Goal: Task Accomplishment & Management: Manage account settings

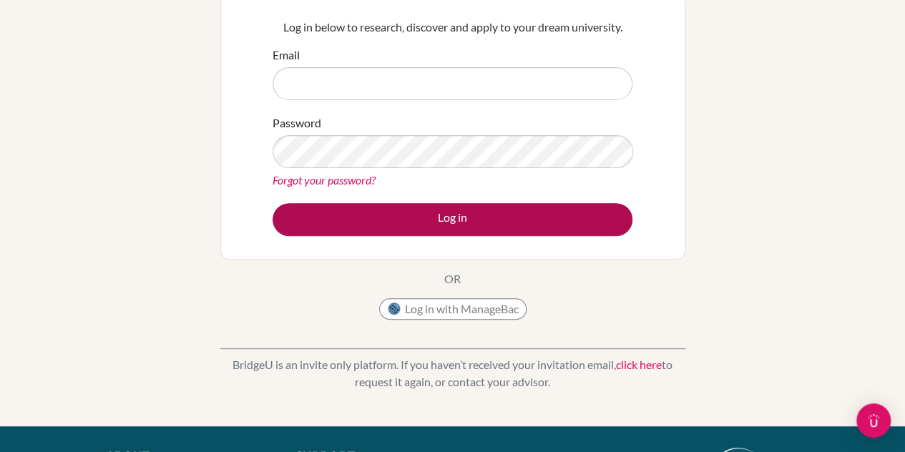
scroll to position [143, 0]
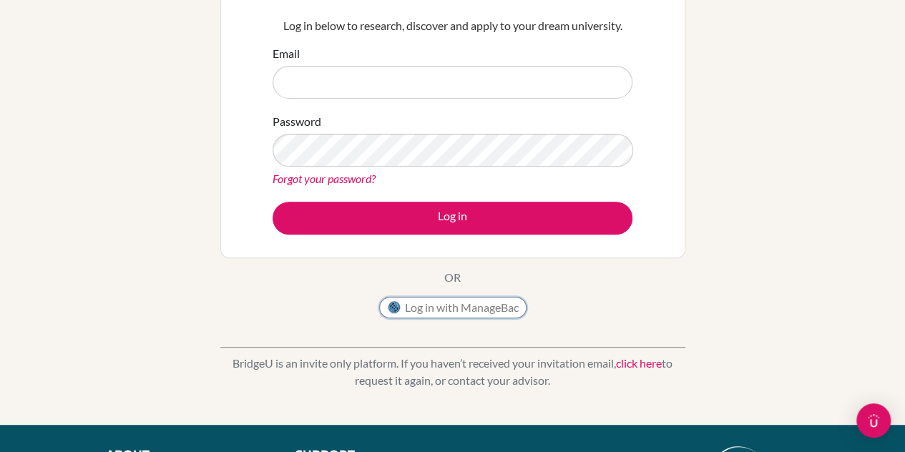
click at [444, 301] on button "Log in with ManageBac" at bounding box center [452, 307] width 147 height 21
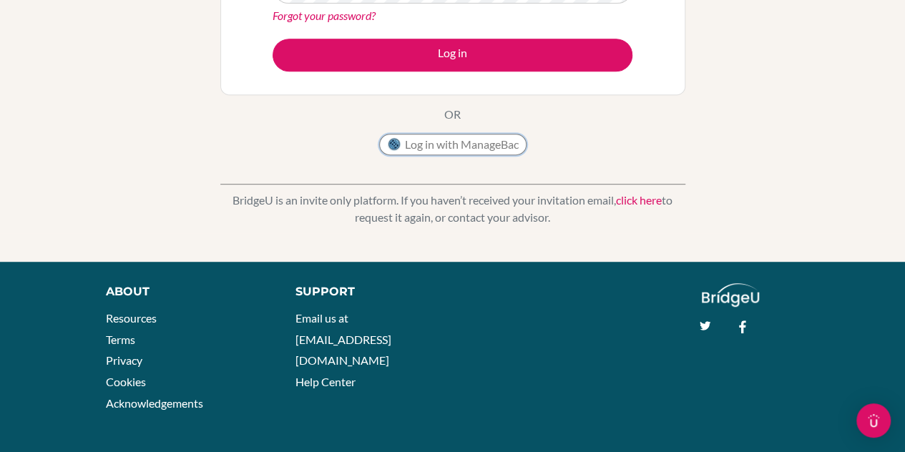
scroll to position [0, 0]
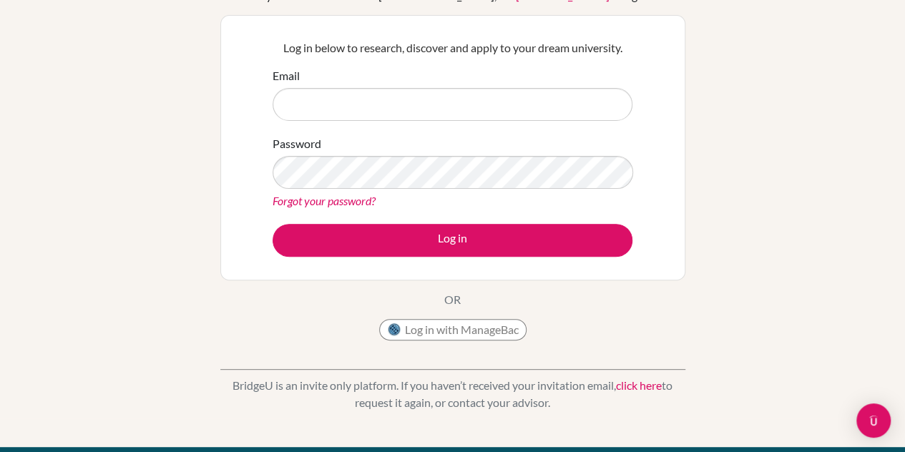
scroll to position [122, 0]
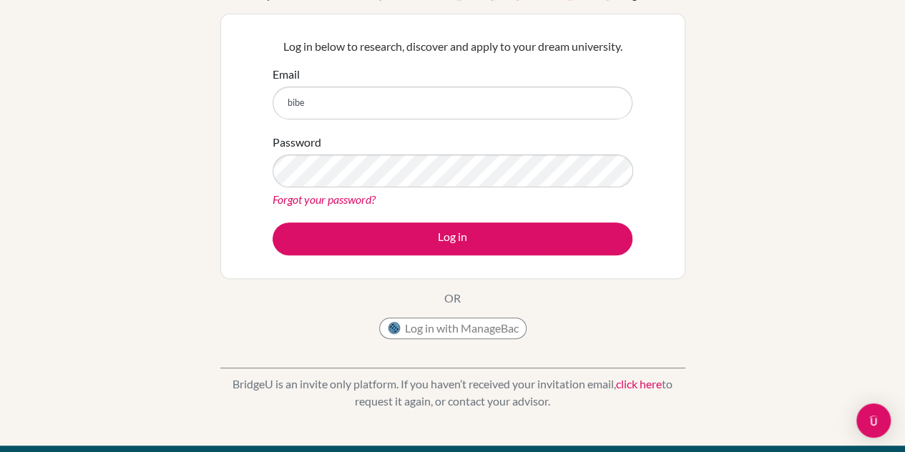
type input "[PERSON_NAME]"
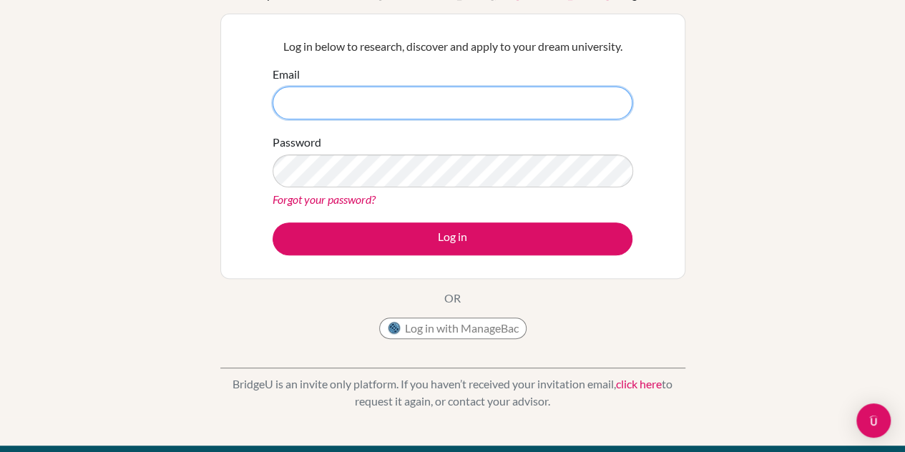
click at [332, 98] on input "Email" at bounding box center [453, 103] width 360 height 33
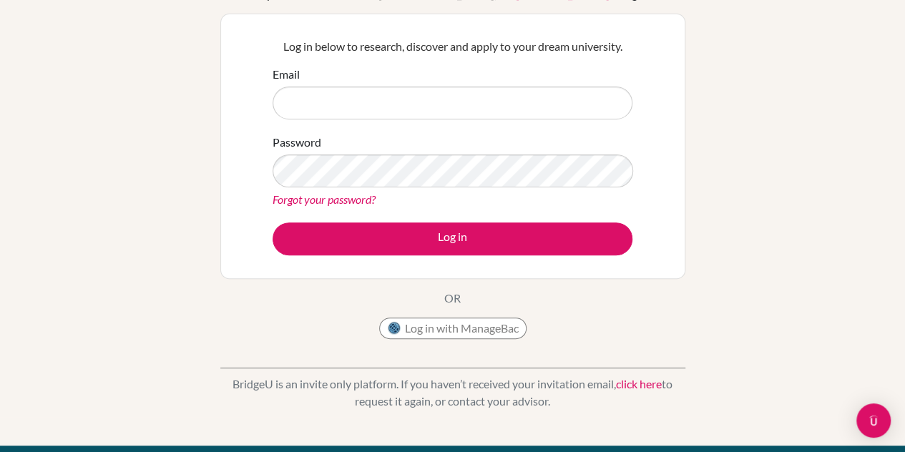
click at [315, 200] on link "Forgot your password?" at bounding box center [324, 200] width 103 height 14
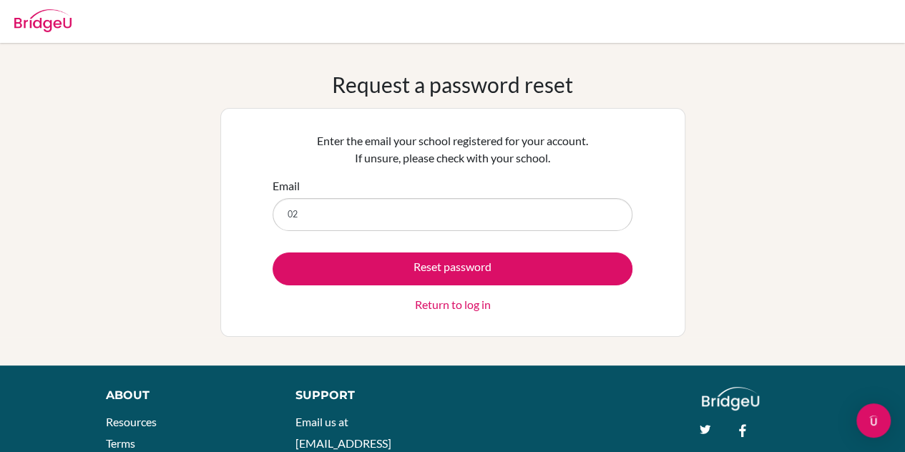
type input "[EMAIL_ADDRESS][DOMAIN_NAME]"
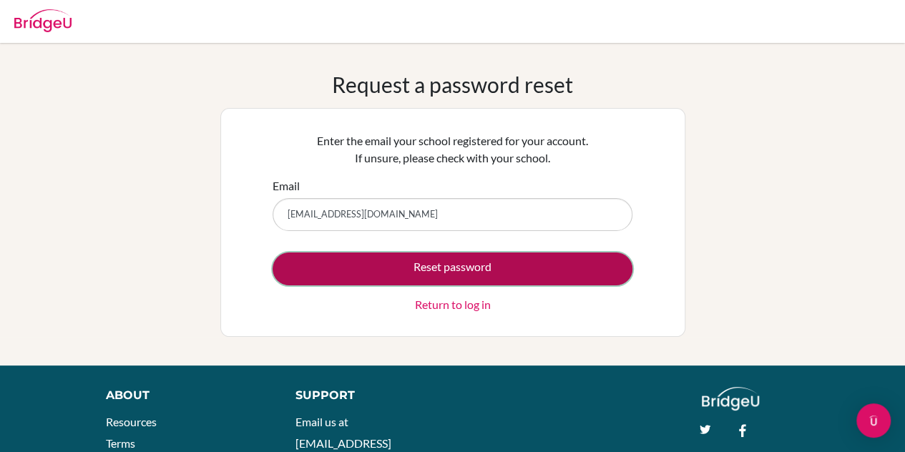
click at [394, 266] on button "Reset password" at bounding box center [453, 269] width 360 height 33
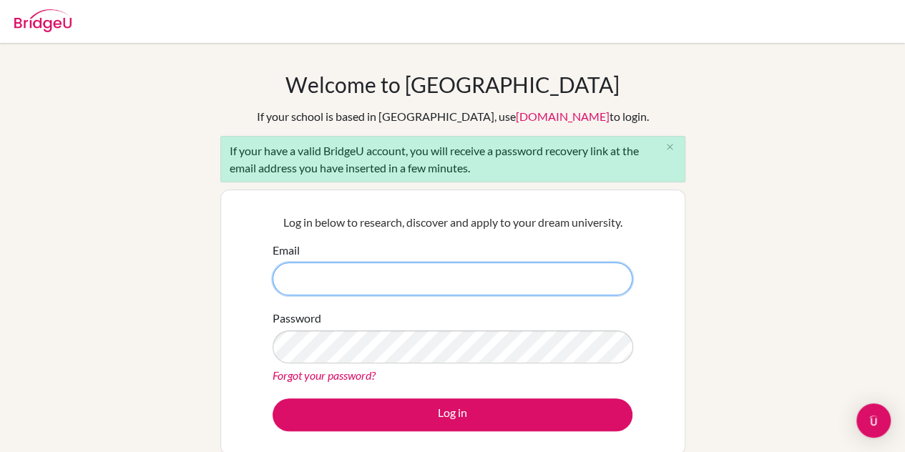
type input "b"
type input "[EMAIL_ADDRESS][DOMAIN_NAME]"
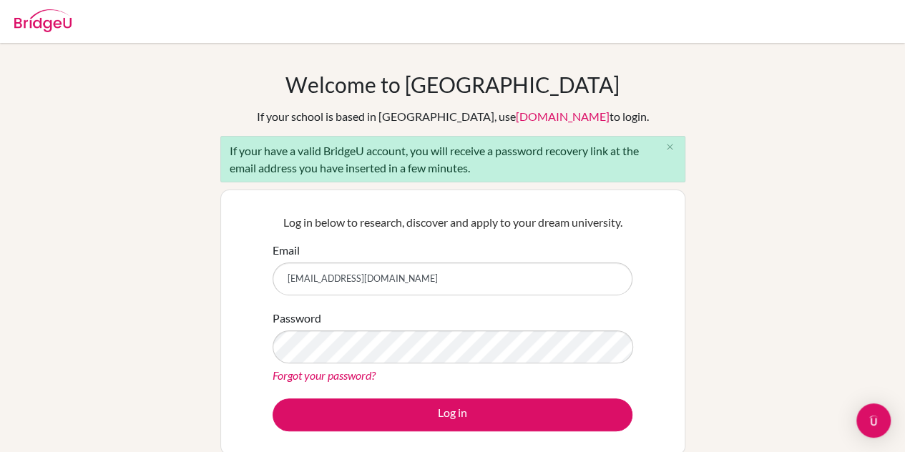
click at [183, 290] on div "Welcome to [GEOGRAPHIC_DATA] If your school is based in [GEOGRAPHIC_DATA], use …" at bounding box center [452, 333] width 905 height 522
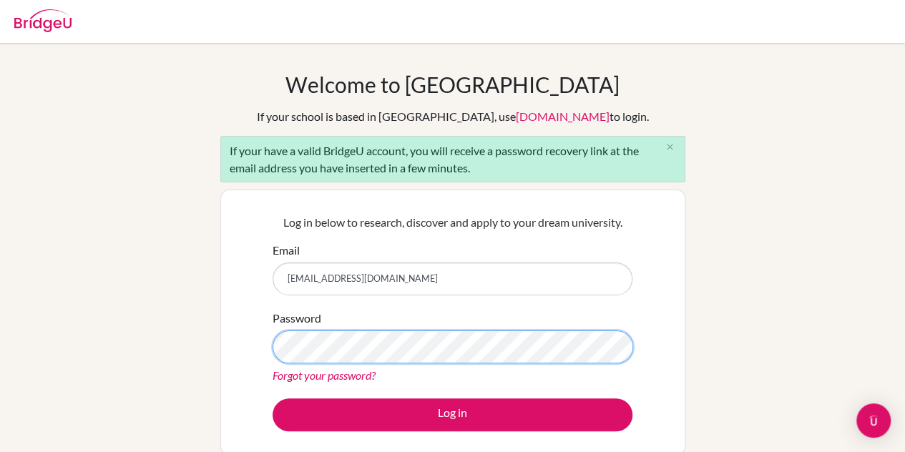
click at [273, 399] on button "Log in" at bounding box center [453, 415] width 360 height 33
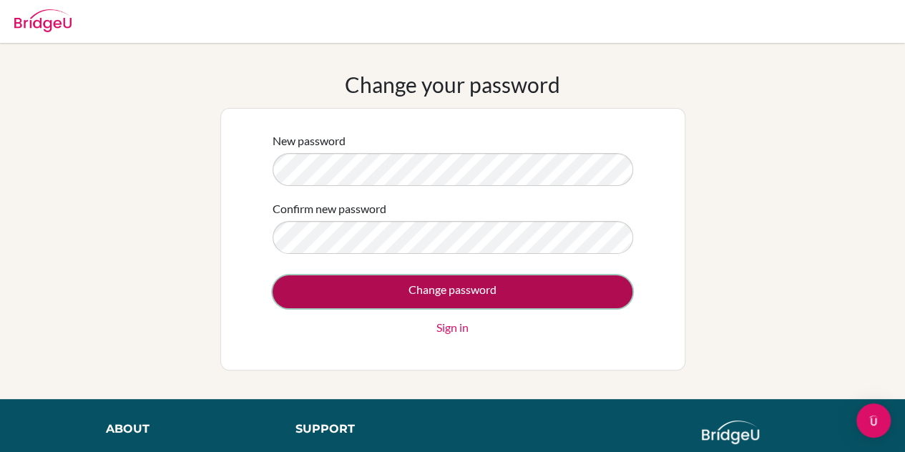
click at [366, 293] on input "Change password" at bounding box center [453, 292] width 360 height 33
